Goal: Transaction & Acquisition: Purchase product/service

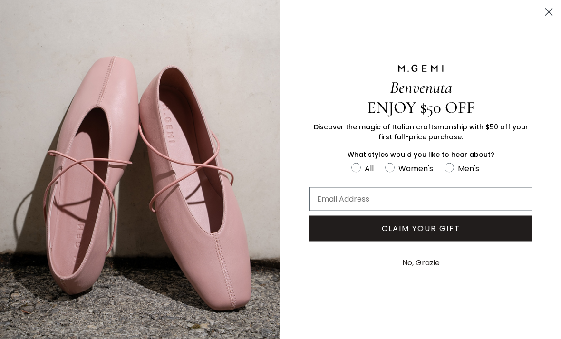
scroll to position [325, 0]
click at [546, 12] on circle "Close dialog" at bounding box center [549, 12] width 16 height 16
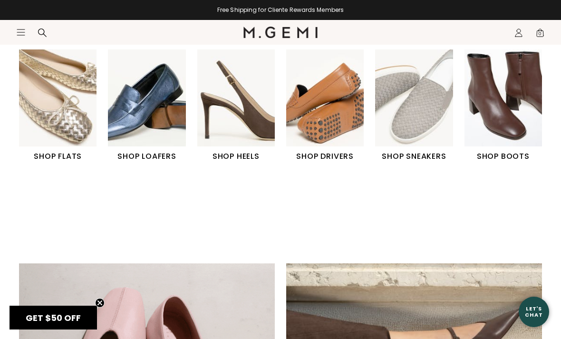
click at [129, 118] on img "2 / 6" at bounding box center [147, 97] width 78 height 97
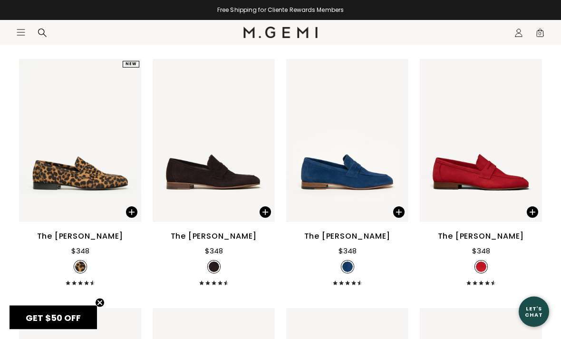
scroll to position [665, 0]
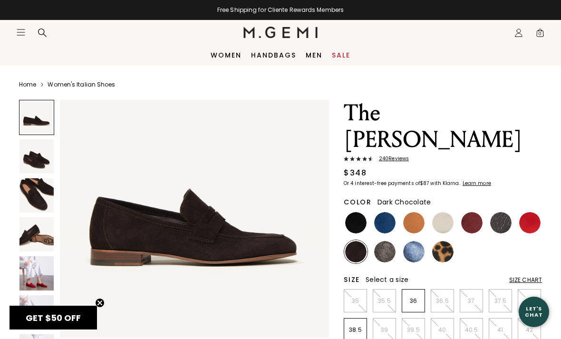
click at [25, 202] on img at bounding box center [37, 195] width 34 height 34
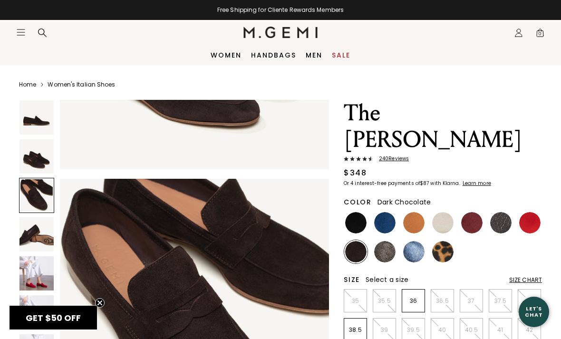
scroll to position [558, 0]
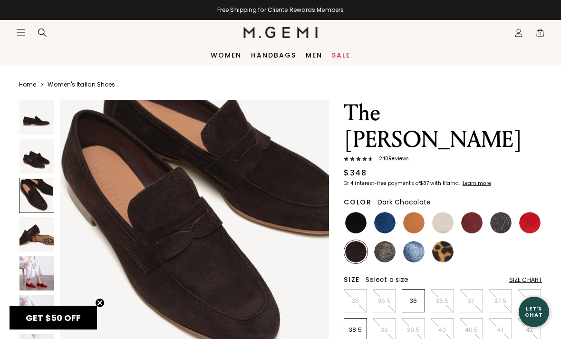
click at [39, 235] on img at bounding box center [37, 234] width 34 height 34
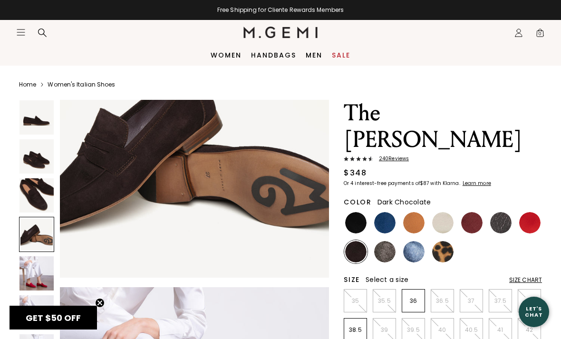
scroll to position [928, 0]
click at [347, 212] on img at bounding box center [355, 222] width 21 height 21
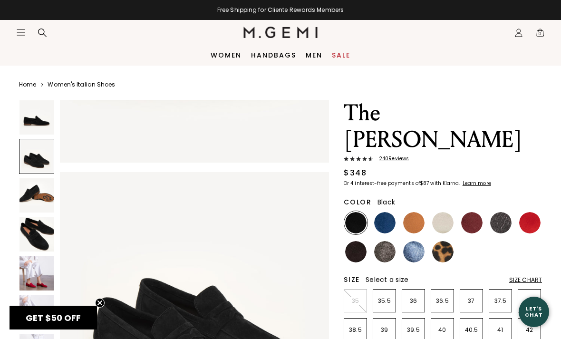
click at [38, 193] on img at bounding box center [37, 195] width 34 height 34
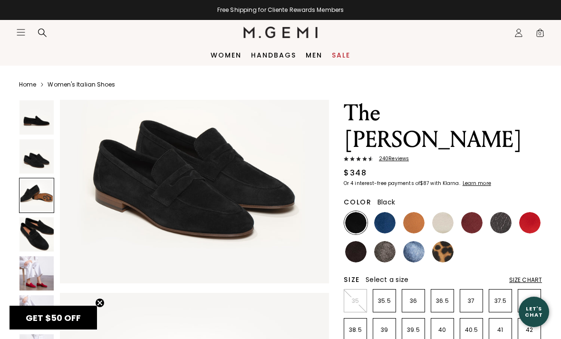
scroll to position [558, 0]
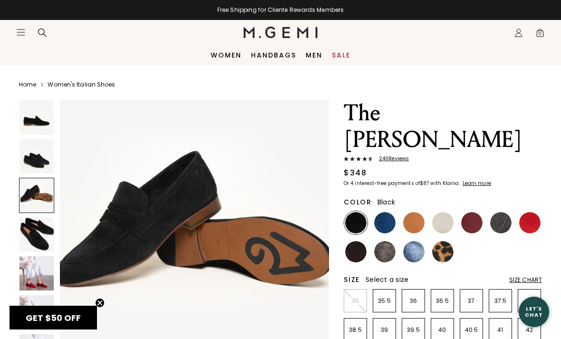
click at [33, 228] on img at bounding box center [37, 234] width 34 height 34
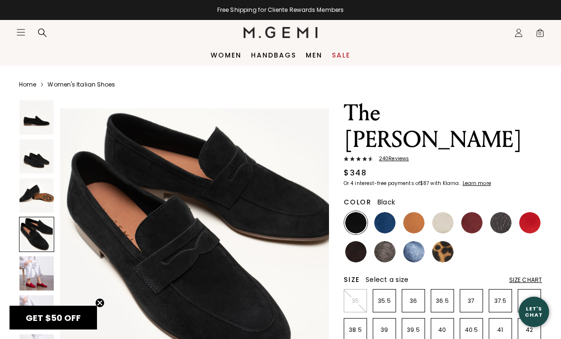
scroll to position [836, 0]
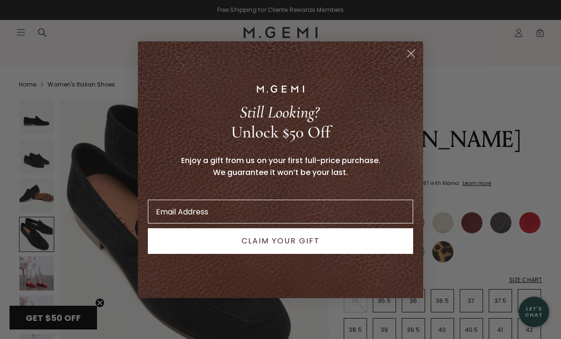
click at [409, 59] on circle "Close dialog" at bounding box center [411, 53] width 16 height 16
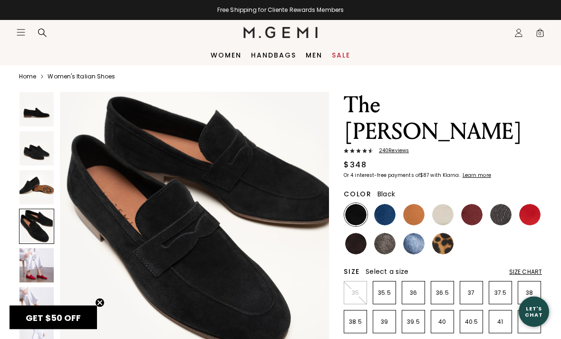
scroll to position [0, 0]
